Goal: Information Seeking & Learning: Learn about a topic

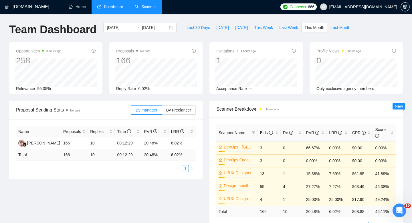
click at [142, 9] on link "Scanner" at bounding box center [145, 6] width 21 height 5
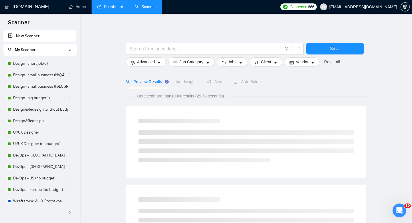
click at [110, 8] on link "Dashboard" at bounding box center [110, 6] width 26 height 5
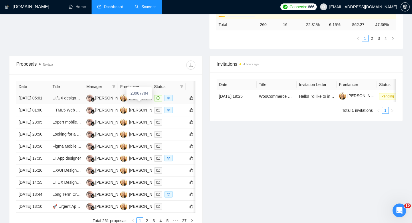
scroll to position [187, 0]
click at [46, 104] on td "[DATE] 05:01" at bounding box center [33, 98] width 34 height 12
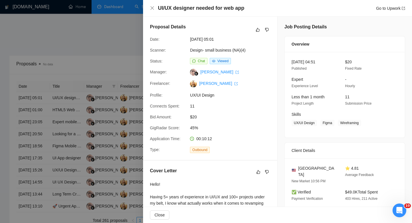
scroll to position [9, 0]
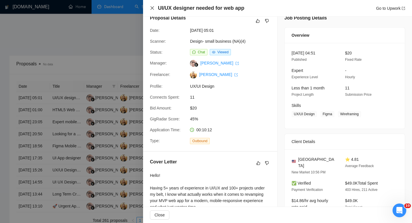
click at [152, 6] on icon "close" at bounding box center [152, 8] width 5 height 5
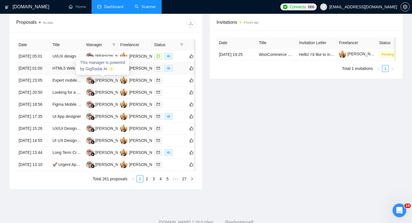
scroll to position [231, 0]
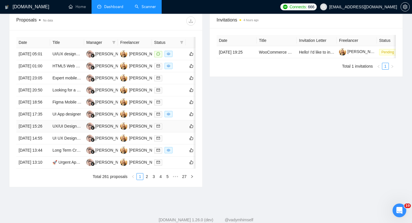
click at [38, 132] on td "[DATE] 15:26" at bounding box center [33, 126] width 34 height 12
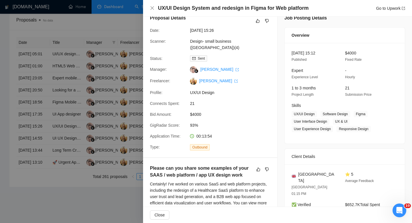
click at [38, 165] on div at bounding box center [206, 111] width 412 height 223
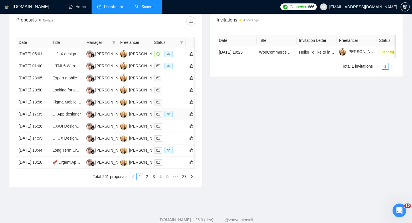
click at [38, 120] on td "[DATE] 17:35" at bounding box center [33, 114] width 34 height 12
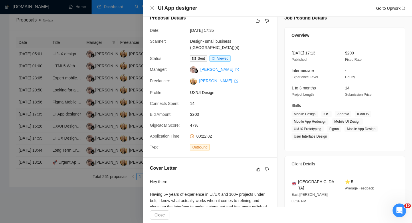
click at [38, 150] on div at bounding box center [206, 111] width 412 height 223
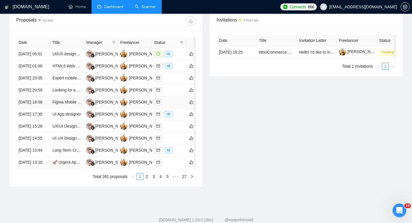
click at [41, 108] on td "[DATE] 18:56" at bounding box center [33, 102] width 34 height 12
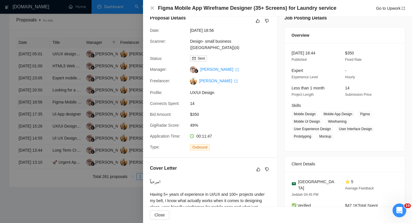
click at [41, 131] on div at bounding box center [206, 111] width 412 height 223
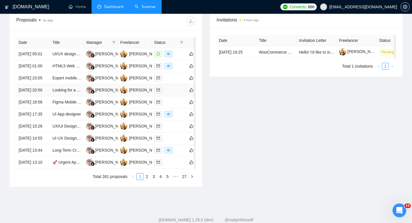
click at [41, 96] on td "[DATE] 20:50" at bounding box center [33, 90] width 34 height 12
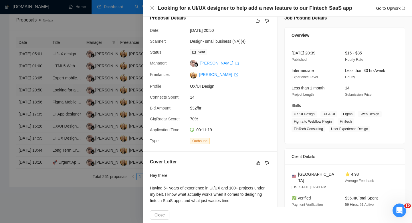
click at [41, 114] on div at bounding box center [206, 111] width 412 height 223
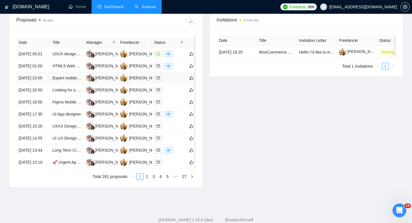
click at [43, 84] on td "[DATE] 23:05" at bounding box center [33, 78] width 34 height 12
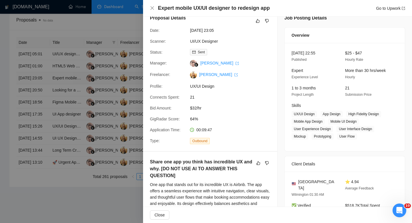
click at [43, 95] on div at bounding box center [206, 111] width 412 height 223
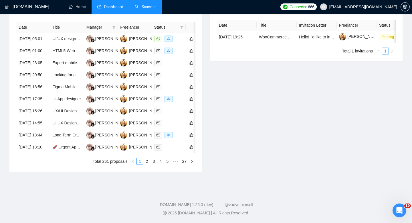
scroll to position [300, 0]
click at [167, 161] on link "5" at bounding box center [167, 161] width 6 height 6
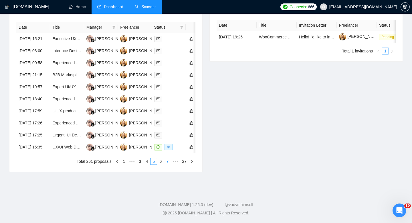
click at [167, 164] on link "7" at bounding box center [167, 161] width 6 height 6
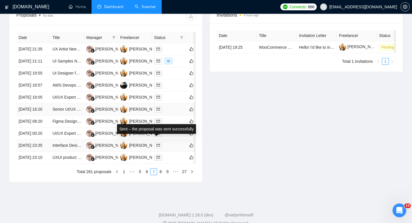
scroll to position [233, 0]
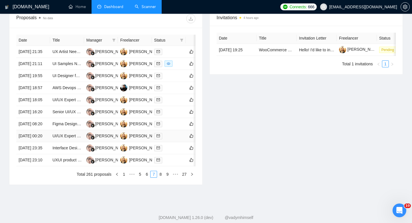
click at [35, 142] on td "[DATE] 00:20" at bounding box center [33, 136] width 34 height 12
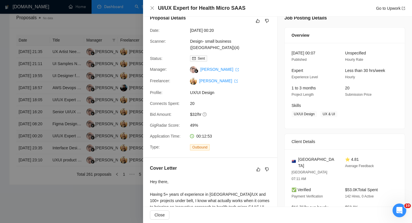
click at [35, 183] on div at bounding box center [206, 111] width 412 height 223
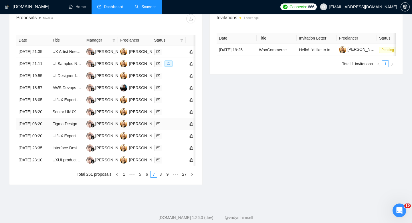
click at [40, 130] on td "[DATE] 08:20" at bounding box center [33, 124] width 34 height 12
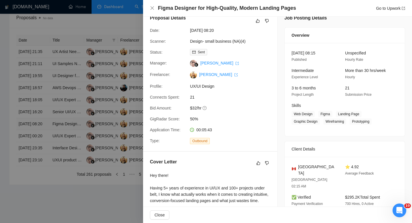
click at [40, 162] on div at bounding box center [206, 111] width 412 height 223
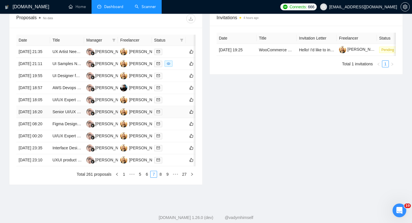
click at [40, 118] on td "[DATE] 16:20" at bounding box center [33, 112] width 34 height 12
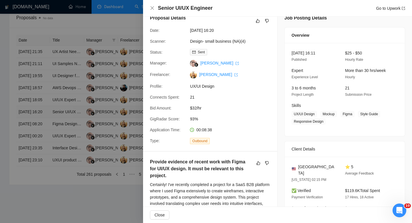
click at [40, 147] on div at bounding box center [206, 111] width 412 height 223
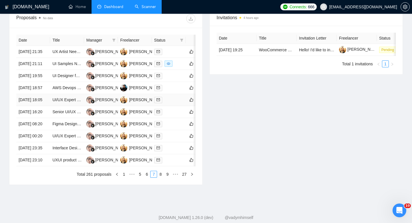
click at [41, 106] on td "[DATE] 18:05" at bounding box center [33, 100] width 34 height 12
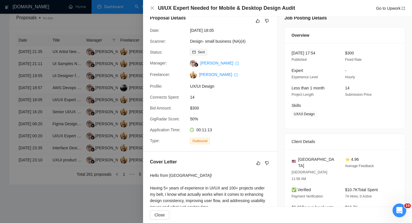
click at [41, 127] on div at bounding box center [206, 111] width 412 height 223
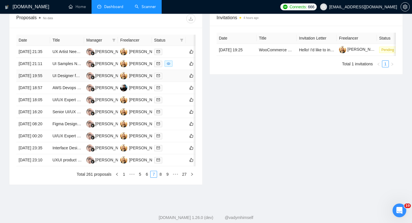
click at [40, 82] on td "[DATE] 19:55" at bounding box center [33, 76] width 34 height 12
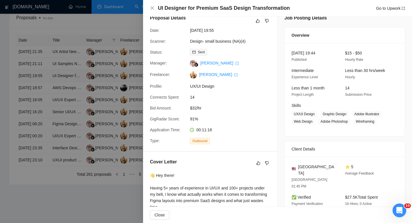
click at [40, 92] on div at bounding box center [206, 111] width 412 height 223
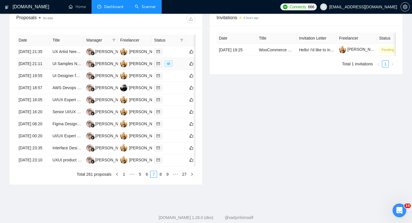
click at [40, 70] on td "[DATE] 21:11" at bounding box center [33, 64] width 34 height 12
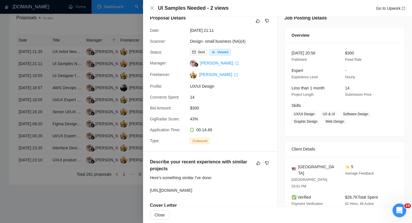
click at [40, 74] on div at bounding box center [206, 111] width 412 height 223
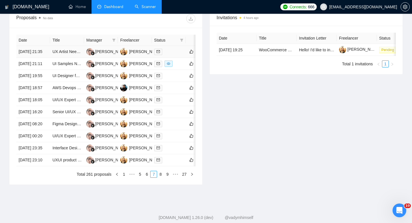
click at [39, 58] on td "[DATE] 21:35" at bounding box center [33, 52] width 34 height 12
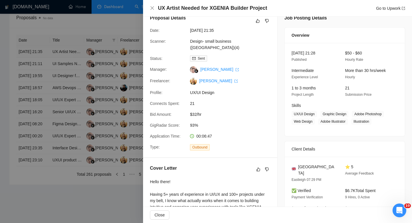
click at [39, 60] on div at bounding box center [206, 111] width 412 height 223
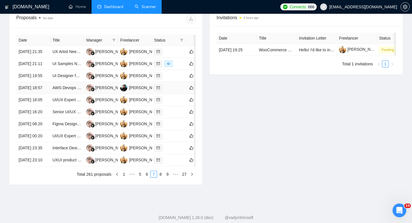
click at [43, 94] on td "[DATE] 18:57" at bounding box center [33, 88] width 34 height 12
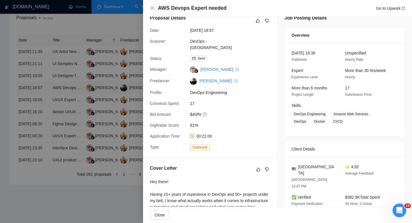
click at [43, 108] on div at bounding box center [206, 111] width 412 height 223
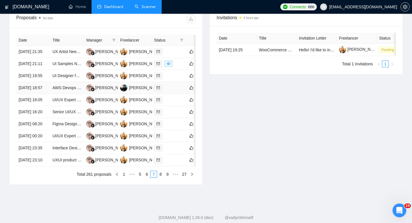
scroll to position [300, 0]
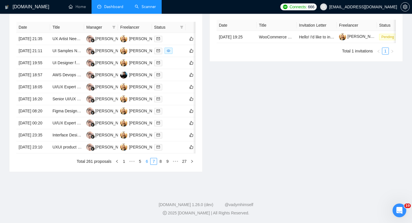
click at [146, 163] on link "6" at bounding box center [147, 161] width 6 height 6
click at [40, 148] on td "[DATE] 01:10" at bounding box center [33, 147] width 34 height 12
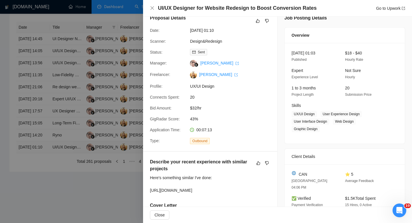
click at [40, 148] on div at bounding box center [206, 111] width 412 height 223
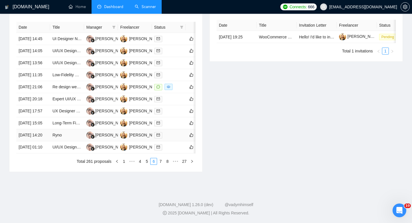
click at [42, 130] on td "[DATE] 14:20" at bounding box center [33, 135] width 34 height 12
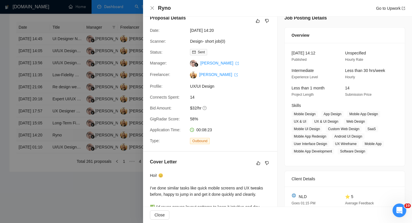
click at [42, 130] on div at bounding box center [206, 111] width 412 height 223
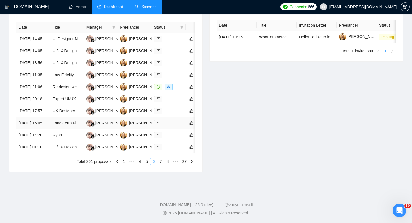
click at [41, 117] on td "[DATE] 15:05" at bounding box center [33, 123] width 34 height 12
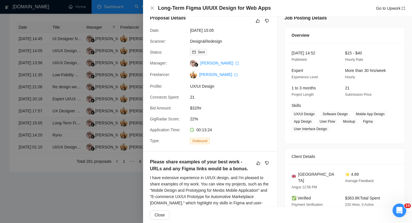
click at [41, 110] on div at bounding box center [206, 111] width 412 height 223
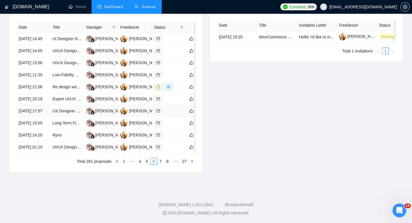
click at [39, 105] on td "[DATE] 17:57" at bounding box center [33, 111] width 34 height 12
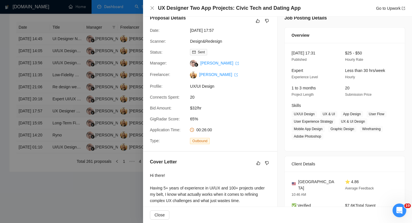
click at [39, 97] on div at bounding box center [206, 111] width 412 height 223
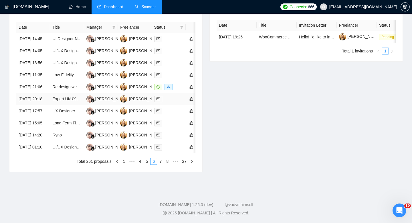
click at [39, 93] on td "[DATE] 20:18" at bounding box center [33, 99] width 34 height 12
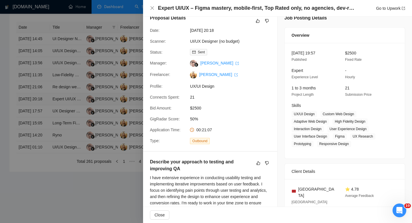
click at [39, 80] on div at bounding box center [206, 111] width 412 height 223
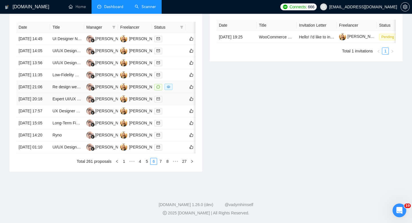
scroll to position [272, 0]
click at [38, 88] on td "[DATE] 21:06" at bounding box center [33, 87] width 34 height 12
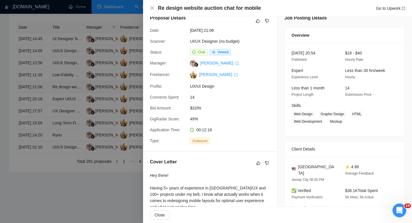
click at [38, 88] on div at bounding box center [206, 111] width 412 height 223
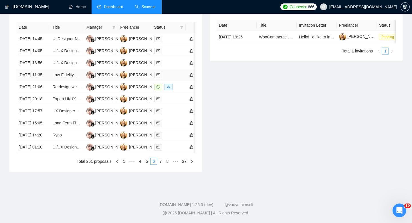
click at [39, 71] on td "[DATE] 11:35" at bounding box center [33, 75] width 34 height 12
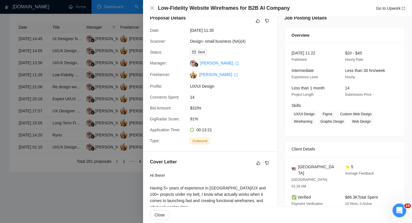
click at [39, 71] on div at bounding box center [206, 111] width 412 height 223
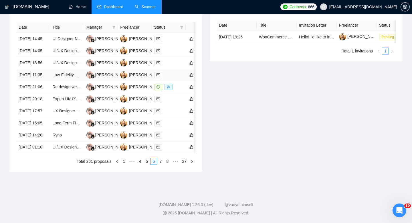
scroll to position [247, 0]
click at [39, 69] on td "[DATE] 13:56" at bounding box center [33, 63] width 34 height 12
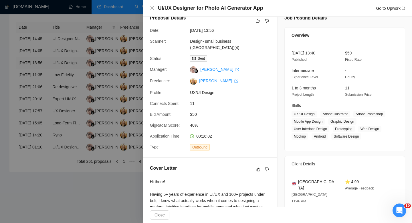
click at [39, 80] on div at bounding box center [206, 111] width 412 height 223
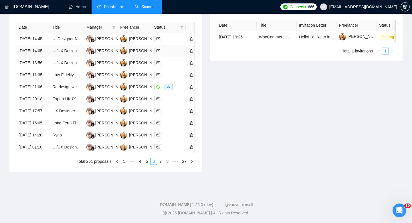
click at [39, 57] on td "[DATE] 14:05" at bounding box center [33, 51] width 34 height 12
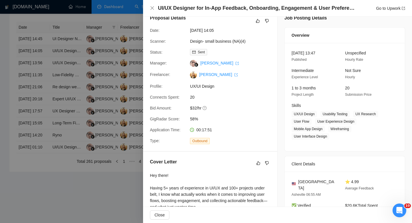
click at [39, 64] on div at bounding box center [206, 111] width 412 height 223
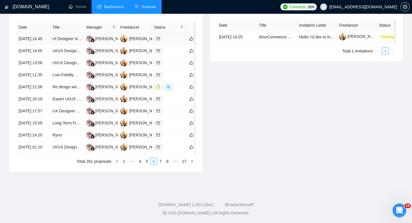
click at [39, 45] on td "[DATE] 14:45" at bounding box center [33, 39] width 34 height 12
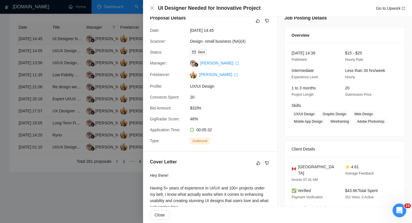
click at [39, 45] on div at bounding box center [206, 111] width 412 height 223
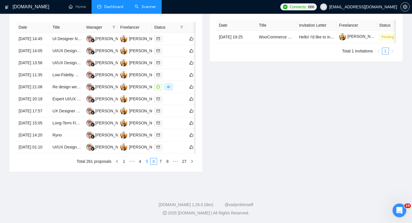
click at [144, 164] on link "5" at bounding box center [147, 161] width 6 height 6
click at [39, 153] on td "[DATE] 15:35" at bounding box center [33, 147] width 34 height 12
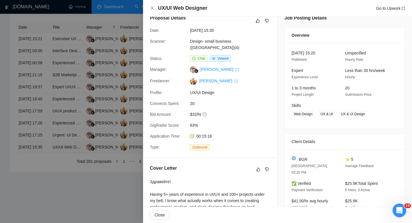
click at [39, 175] on div at bounding box center [206, 111] width 412 height 223
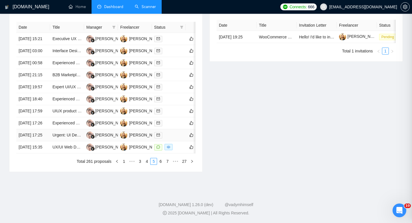
click at [38, 141] on td "[DATE] 17:25" at bounding box center [33, 135] width 34 height 12
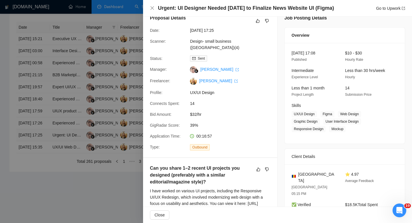
click at [38, 157] on div at bounding box center [206, 111] width 412 height 223
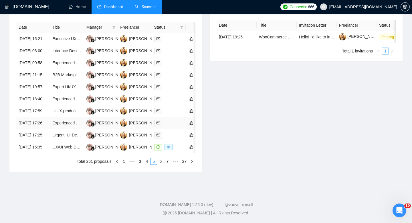
click at [39, 129] on td "[DATE] 17:26" at bounding box center [33, 123] width 34 height 12
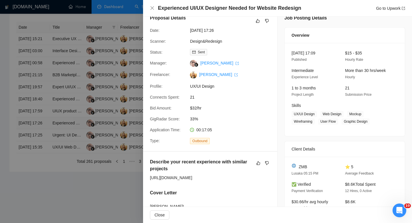
click at [39, 142] on div at bounding box center [206, 111] width 412 height 223
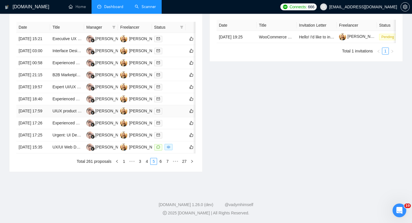
click at [37, 117] on td "[DATE] 17:59" at bounding box center [33, 111] width 34 height 12
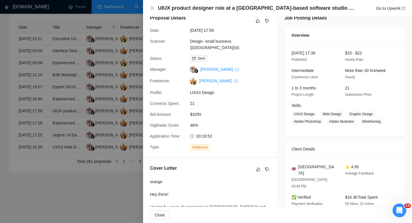
click at [37, 124] on div at bounding box center [206, 111] width 412 height 223
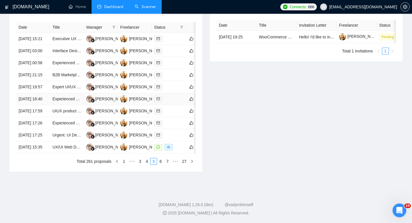
click at [36, 105] on td "[DATE] 18:40" at bounding box center [33, 99] width 34 height 12
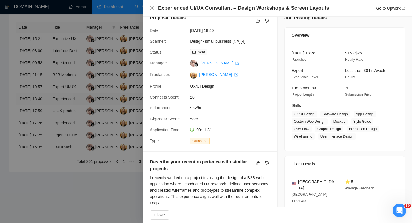
click at [36, 106] on div at bounding box center [206, 111] width 412 height 223
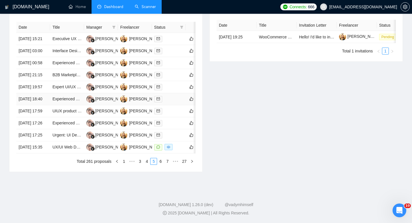
scroll to position [250, 0]
click at [36, 93] on td "[DATE] 19:57" at bounding box center [33, 87] width 34 height 12
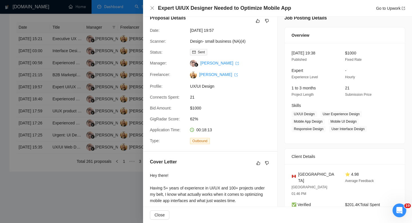
click at [36, 112] on div at bounding box center [206, 111] width 412 height 223
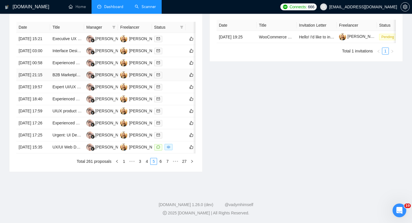
click at [38, 81] on td "[DATE] 21:15" at bounding box center [33, 75] width 34 height 12
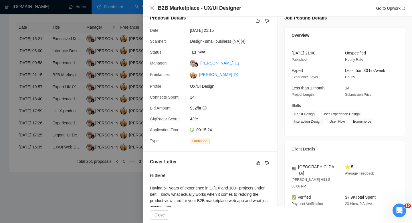
click at [38, 94] on div at bounding box center [206, 111] width 412 height 223
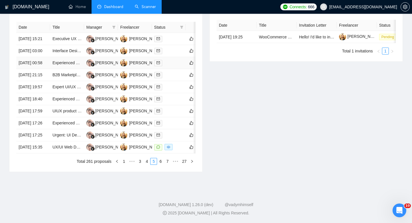
click at [38, 69] on td "[DATE] 00:58" at bounding box center [33, 63] width 34 height 12
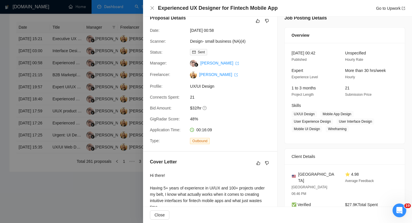
click at [38, 78] on div at bounding box center [206, 111] width 412 height 223
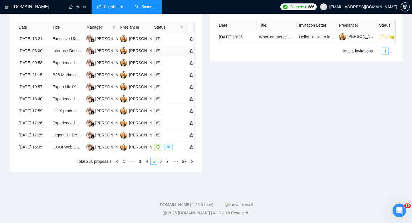
click at [36, 57] on td "[DATE] 03:00" at bounding box center [33, 51] width 34 height 12
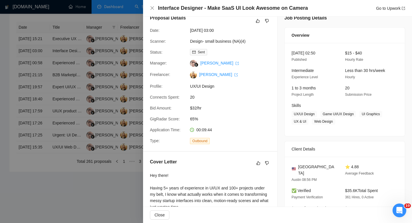
click at [36, 57] on div at bounding box center [206, 111] width 412 height 223
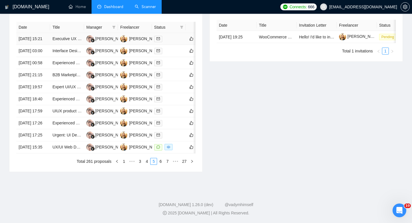
click at [36, 43] on td "[DATE] 15:21" at bounding box center [33, 39] width 34 height 12
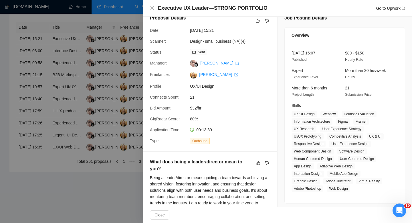
click at [85, 106] on div at bounding box center [206, 111] width 412 height 223
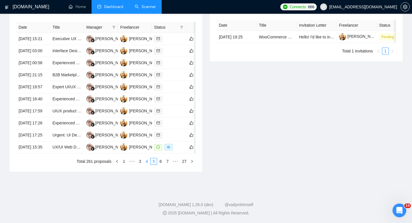
click at [146, 164] on link "4" at bounding box center [147, 161] width 6 height 6
click at [37, 153] on td "[DATE] 21:30" at bounding box center [33, 147] width 34 height 12
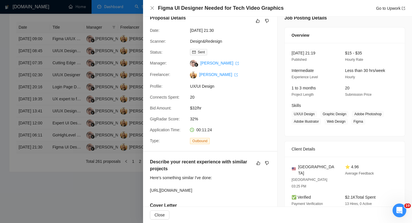
click at [37, 198] on div at bounding box center [206, 111] width 412 height 223
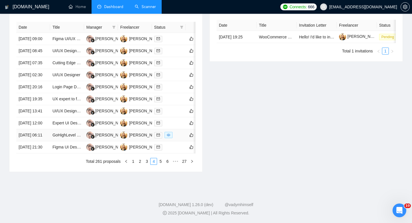
click at [37, 141] on td "[DATE] 06:11" at bounding box center [33, 135] width 34 height 12
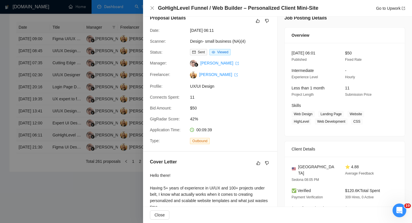
click at [37, 179] on div at bounding box center [206, 111] width 412 height 223
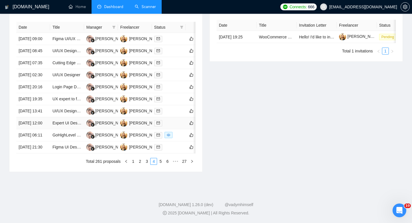
click at [37, 129] on td "[DATE] 12:00" at bounding box center [33, 123] width 34 height 12
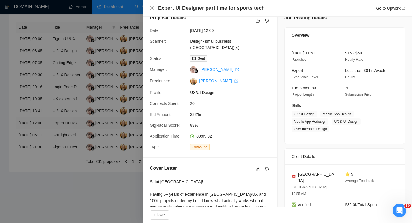
click at [37, 165] on div at bounding box center [206, 111] width 412 height 223
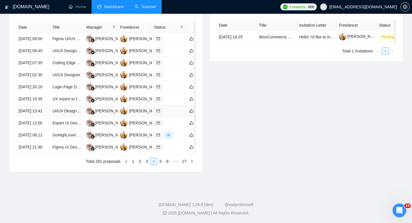
click at [36, 117] on td "[DATE] 13:41" at bounding box center [33, 111] width 34 height 12
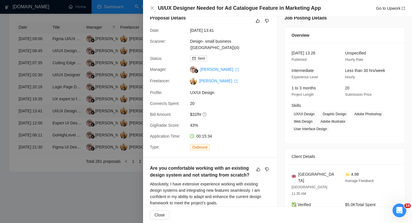
click at [36, 147] on div at bounding box center [206, 111] width 412 height 223
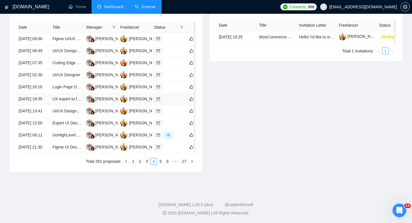
click at [35, 105] on td "[DATE] 19:35" at bounding box center [33, 99] width 34 height 12
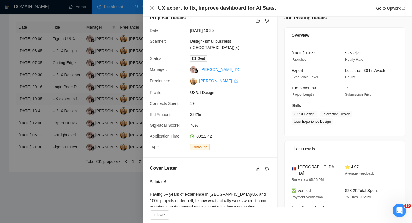
click at [35, 128] on div at bounding box center [206, 111] width 412 height 223
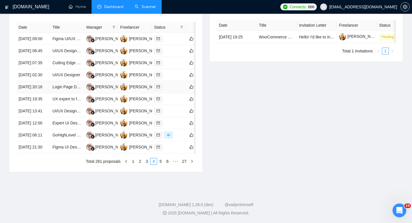
click at [34, 93] on td "[DATE] 20:16" at bounding box center [33, 87] width 34 height 12
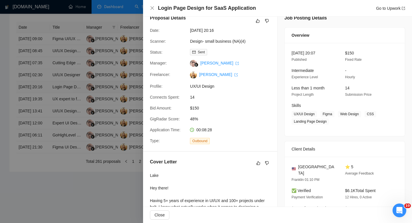
click at [34, 114] on div at bounding box center [206, 111] width 412 height 223
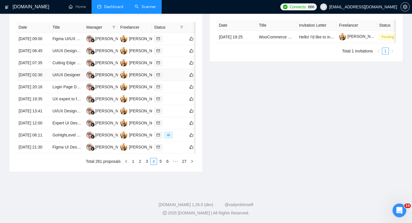
click at [33, 81] on td "[DATE] 02:30" at bounding box center [33, 75] width 34 height 12
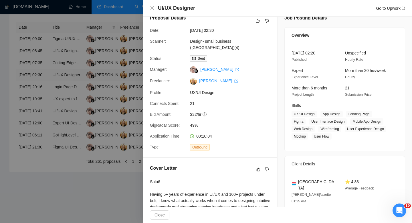
click at [33, 96] on div at bounding box center [206, 111] width 412 height 223
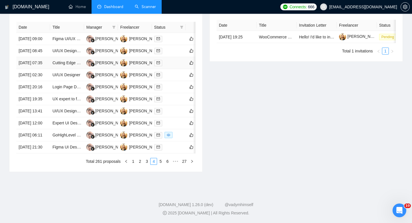
click at [34, 69] on td "[DATE] 07:35" at bounding box center [33, 63] width 34 height 12
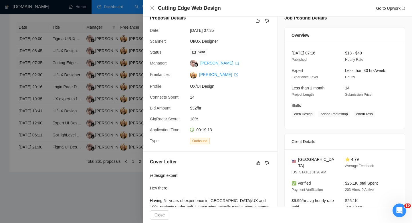
click at [34, 79] on div at bounding box center [206, 111] width 412 height 223
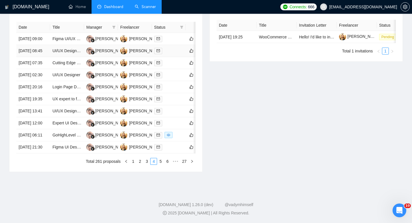
click at [33, 57] on td "[DATE] 08:45" at bounding box center [33, 51] width 34 height 12
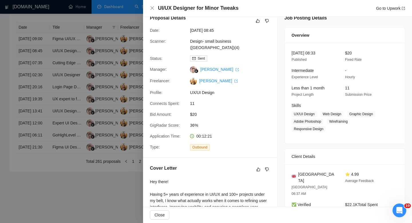
click at [33, 60] on div at bounding box center [206, 111] width 412 height 223
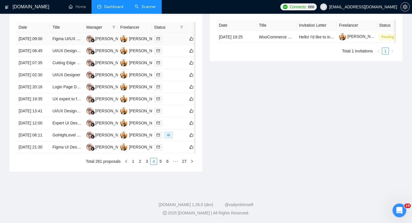
click at [33, 42] on td "[DATE] 09:00" at bounding box center [33, 39] width 34 height 12
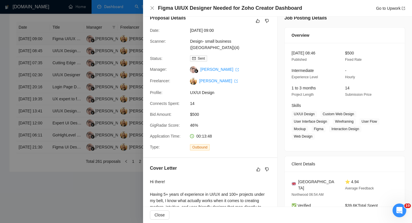
click at [33, 42] on div at bounding box center [206, 111] width 412 height 223
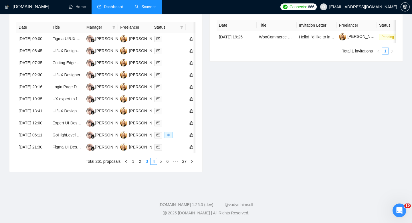
click at [148, 164] on link "3" at bounding box center [147, 161] width 6 height 6
click at [42, 153] on td "[DATE] 10:50" at bounding box center [33, 147] width 34 height 12
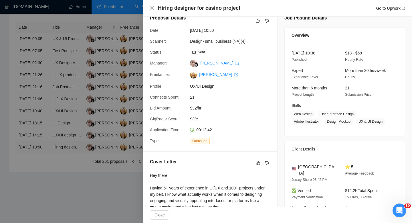
click at [42, 199] on div at bounding box center [206, 111] width 412 height 223
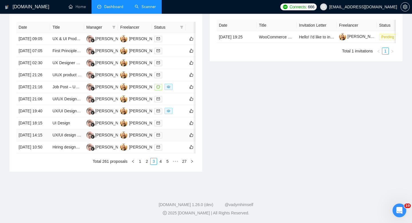
click at [37, 141] on td "[DATE] 14:15" at bounding box center [33, 135] width 34 height 12
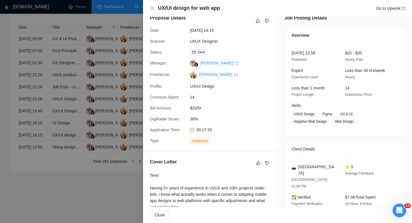
click at [37, 184] on div at bounding box center [206, 111] width 412 height 223
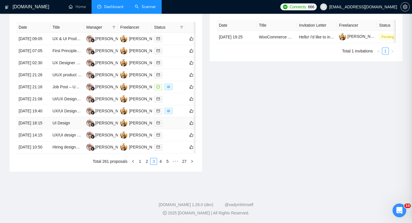
click at [35, 129] on td "[DATE] 18:15" at bounding box center [33, 123] width 34 height 12
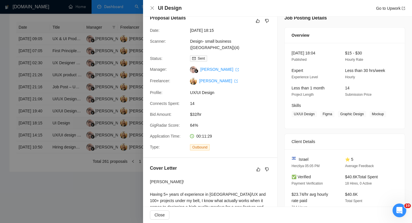
click at [35, 166] on div at bounding box center [206, 111] width 412 height 223
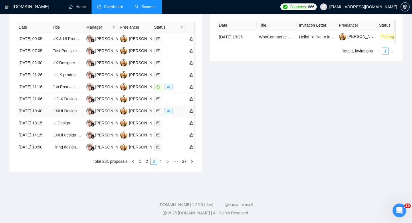
click at [35, 117] on td "[DATE] 19:40" at bounding box center [33, 111] width 34 height 12
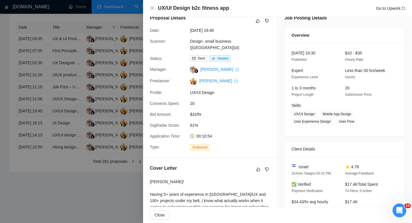
click at [35, 145] on div at bounding box center [206, 111] width 412 height 223
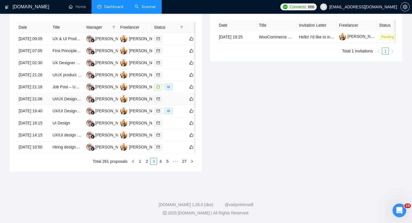
click at [36, 105] on td "[DATE] 21:06" at bounding box center [33, 99] width 34 height 12
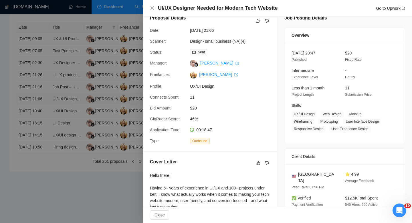
click at [36, 131] on div at bounding box center [206, 111] width 412 height 223
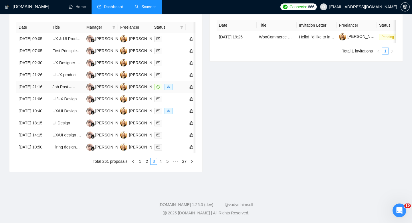
click at [35, 93] on td "[DATE] 21:16" at bounding box center [33, 87] width 34 height 12
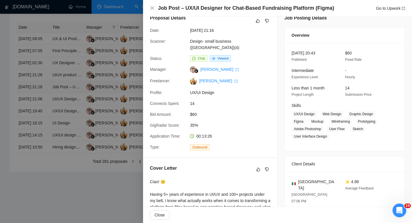
click at [35, 113] on div at bounding box center [206, 111] width 412 height 223
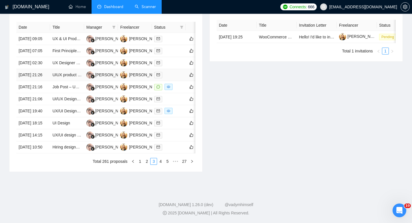
click at [34, 81] on td "[DATE] 21:26" at bounding box center [33, 75] width 34 height 12
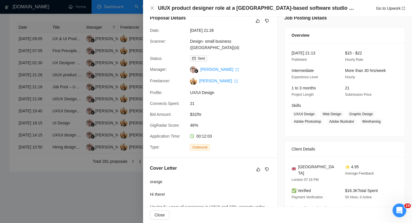
click at [34, 95] on div at bounding box center [206, 111] width 412 height 223
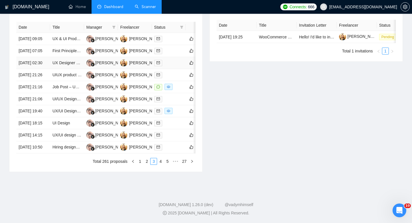
click at [34, 69] on td "[DATE] 02:30" at bounding box center [33, 63] width 34 height 12
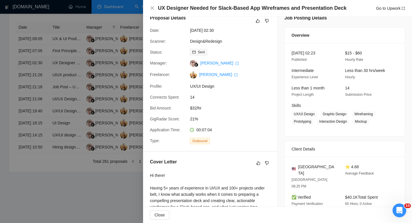
click at [34, 76] on div at bounding box center [206, 111] width 412 height 223
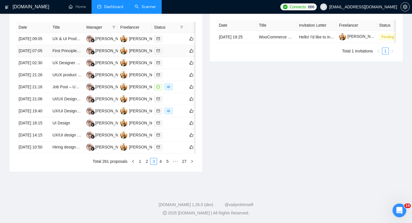
click at [34, 57] on td "[DATE] 07:05" at bounding box center [33, 51] width 34 height 12
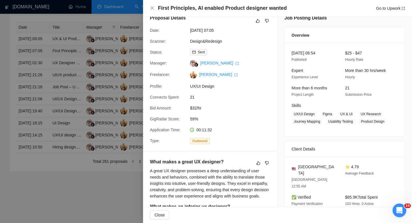
click at [34, 57] on div at bounding box center [206, 111] width 412 height 223
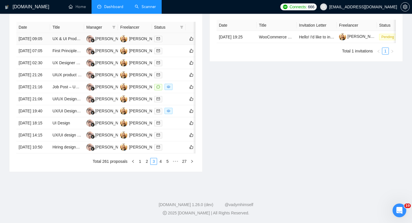
click at [34, 43] on td "[DATE] 09:05" at bounding box center [33, 39] width 34 height 12
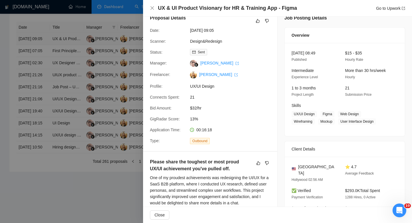
click at [34, 43] on div at bounding box center [206, 111] width 412 height 223
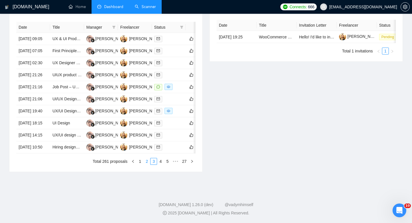
click at [144, 164] on link "2" at bounding box center [147, 161] width 6 height 6
click at [45, 153] on td "[DATE] 10:15" at bounding box center [33, 147] width 34 height 12
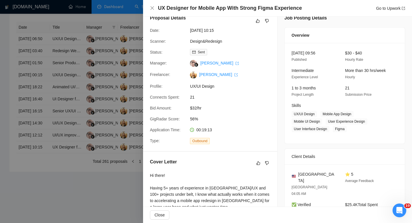
click at [40, 179] on div at bounding box center [206, 111] width 412 height 223
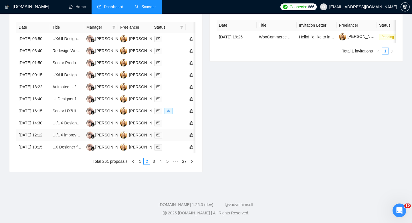
click at [40, 141] on td "[DATE] 12:12" at bounding box center [33, 135] width 34 height 12
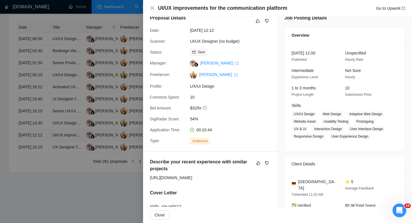
click at [40, 179] on div at bounding box center [206, 111] width 412 height 223
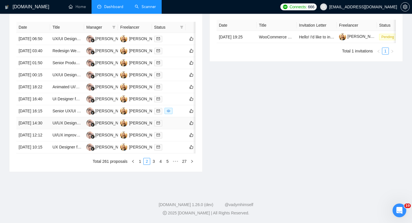
click at [37, 129] on td "[DATE] 14:30" at bounding box center [33, 123] width 34 height 12
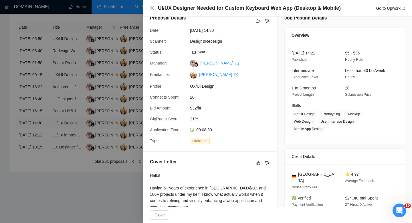
click at [37, 165] on div at bounding box center [206, 111] width 412 height 223
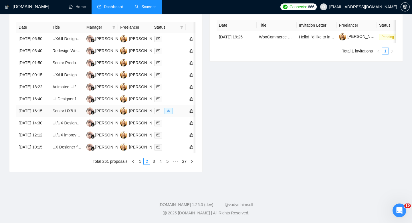
click at [33, 117] on td "[DATE] 16:15" at bounding box center [33, 111] width 34 height 12
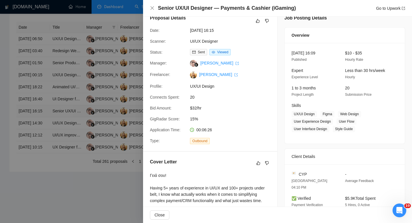
click at [33, 145] on div at bounding box center [206, 111] width 412 height 223
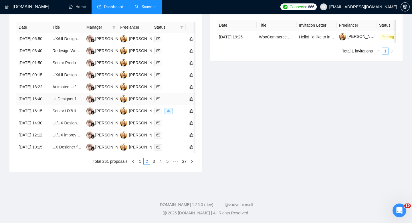
click at [36, 105] on td "[DATE] 16:40" at bounding box center [33, 99] width 34 height 12
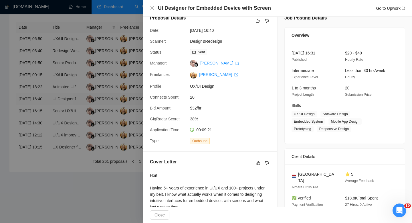
click at [36, 129] on div at bounding box center [206, 111] width 412 height 223
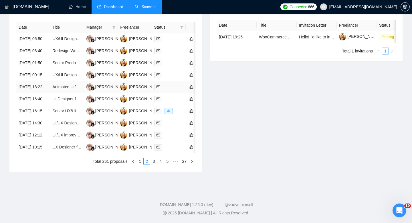
click at [35, 93] on td "[DATE] 18:22" at bounding box center [33, 87] width 34 height 12
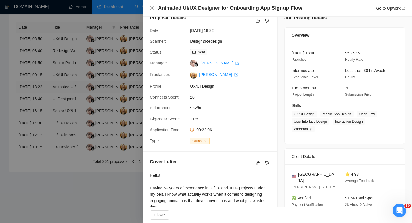
click at [35, 113] on div at bounding box center [206, 111] width 412 height 223
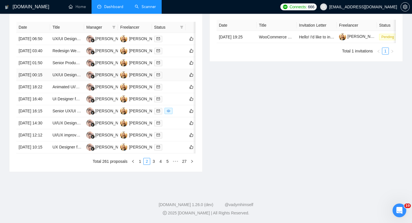
click at [34, 81] on td "[DATE] 00:15" at bounding box center [33, 75] width 34 height 12
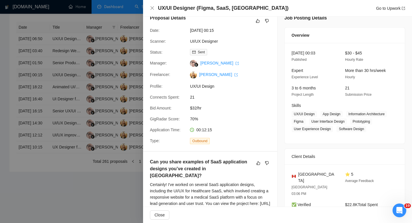
click at [34, 97] on div at bounding box center [206, 111] width 412 height 223
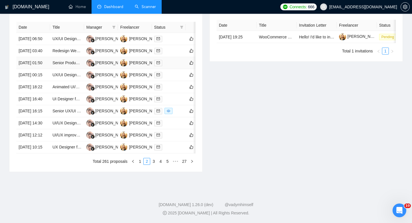
click at [33, 69] on td "[DATE] 01:50" at bounding box center [33, 63] width 34 height 12
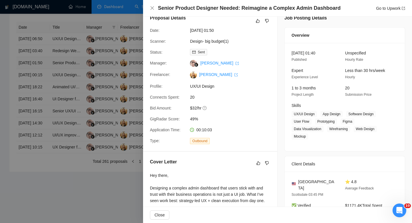
click at [33, 80] on div at bounding box center [206, 111] width 412 height 223
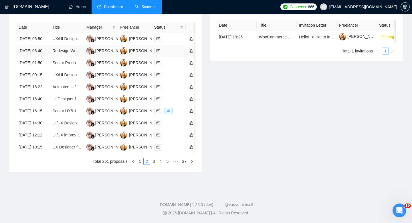
click at [34, 57] on td "[DATE] 03:40" at bounding box center [33, 51] width 34 height 12
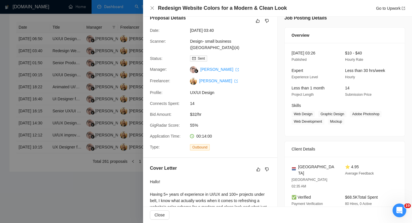
click at [34, 60] on div at bounding box center [206, 111] width 412 height 223
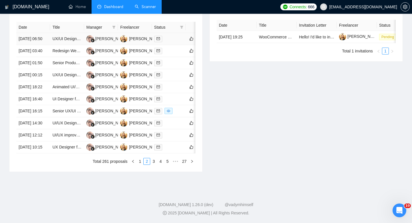
click at [34, 44] on td "[DATE] 06:50" at bounding box center [33, 39] width 34 height 12
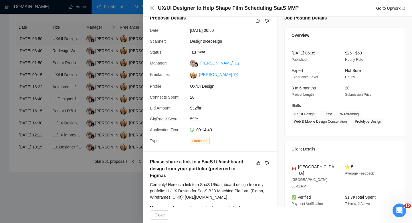
click at [34, 44] on div at bounding box center [206, 111] width 412 height 223
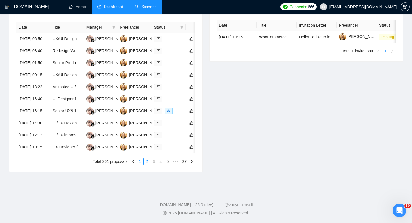
click at [139, 164] on link "1" at bounding box center [140, 161] width 6 height 6
click at [33, 153] on td "[DATE] 13:10" at bounding box center [33, 147] width 34 height 12
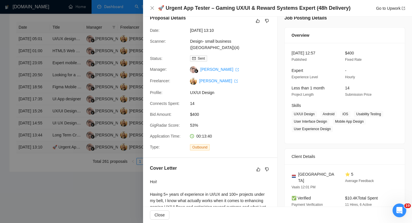
click at [33, 199] on div at bounding box center [206, 111] width 412 height 223
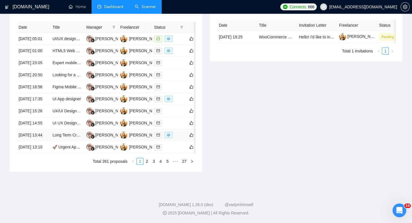
click at [36, 141] on td "[DATE] 13:44" at bounding box center [33, 135] width 34 height 12
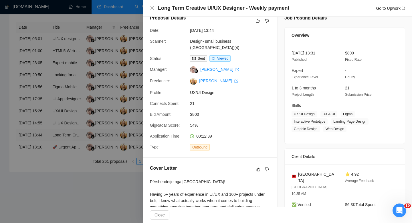
click at [36, 181] on div at bounding box center [206, 111] width 412 height 223
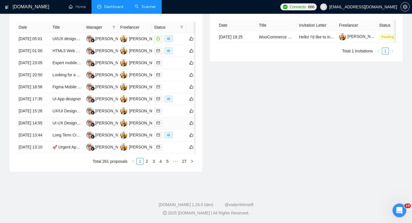
click at [35, 129] on td "[DATE] 14:55" at bounding box center [33, 123] width 34 height 12
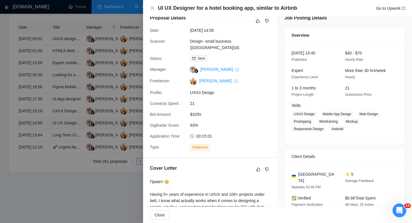
click at [35, 161] on div at bounding box center [206, 111] width 412 height 223
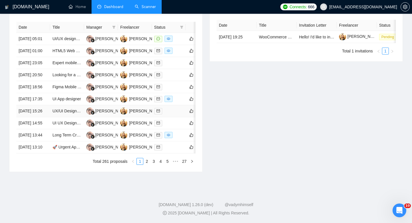
click at [35, 117] on td "[DATE] 15:26" at bounding box center [33, 111] width 34 height 12
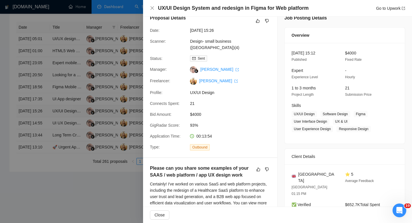
click at [35, 147] on div at bounding box center [206, 111] width 412 height 223
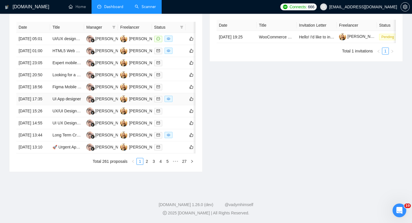
click at [35, 105] on td "[DATE] 17:35" at bounding box center [33, 99] width 34 height 12
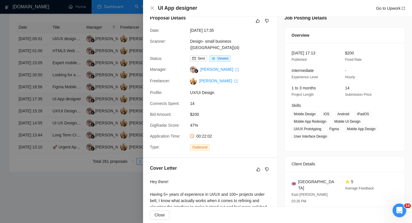
click at [35, 131] on div at bounding box center [206, 111] width 412 height 223
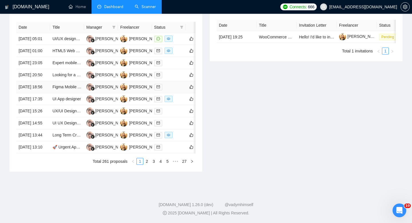
click at [36, 93] on td "[DATE] 18:56" at bounding box center [33, 87] width 34 height 12
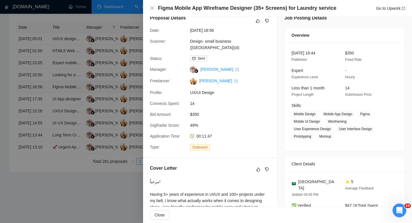
click at [36, 115] on div at bounding box center [206, 111] width 412 height 223
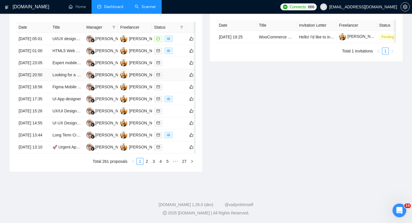
click at [36, 81] on td "[DATE] 20:50" at bounding box center [33, 75] width 34 height 12
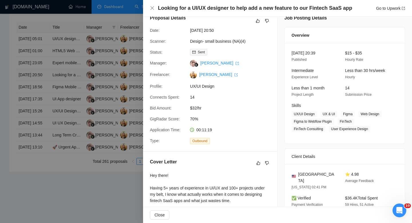
click at [36, 95] on div at bounding box center [206, 111] width 412 height 223
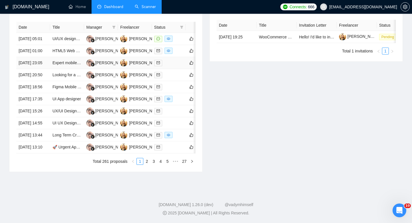
click at [36, 69] on td "[DATE] 23:05" at bounding box center [33, 63] width 34 height 12
